Goal: Task Accomplishment & Management: Complete application form

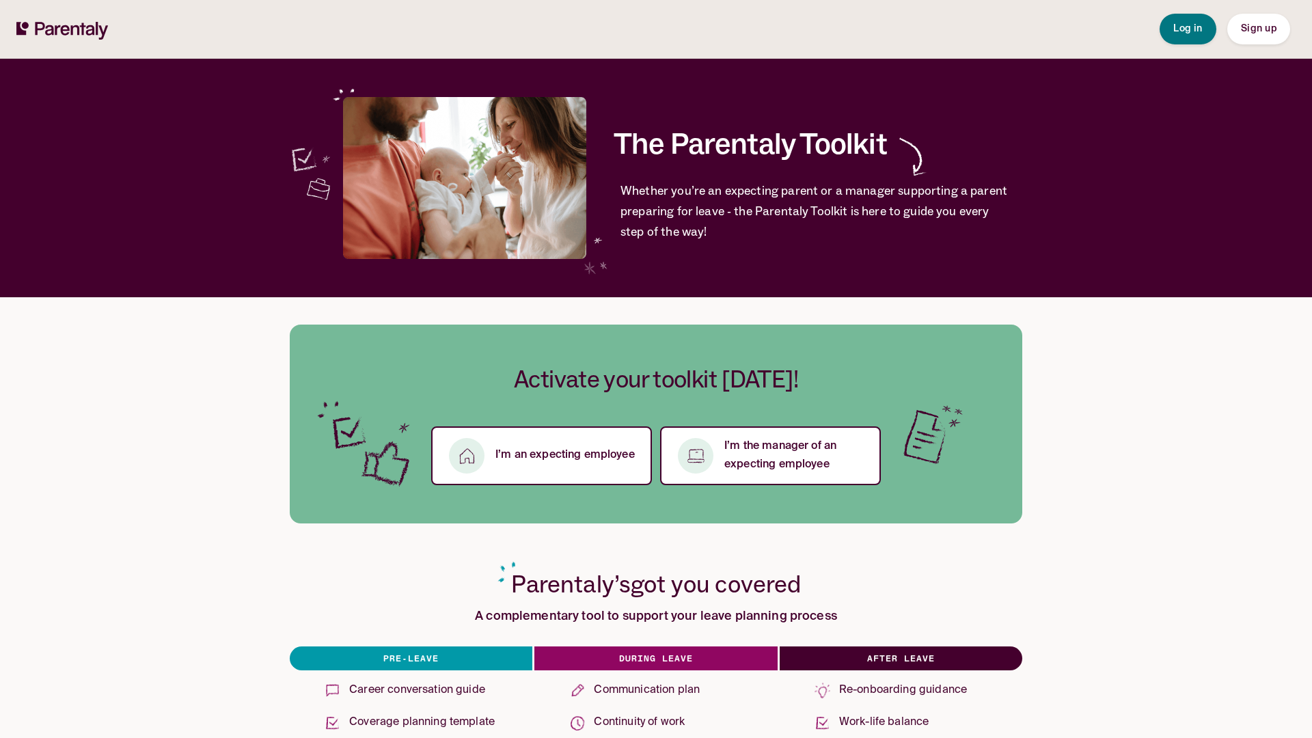
click at [1258, 29] on span "Sign up" at bounding box center [1259, 29] width 36 height 10
